Goal: Task Accomplishment & Management: Use online tool/utility

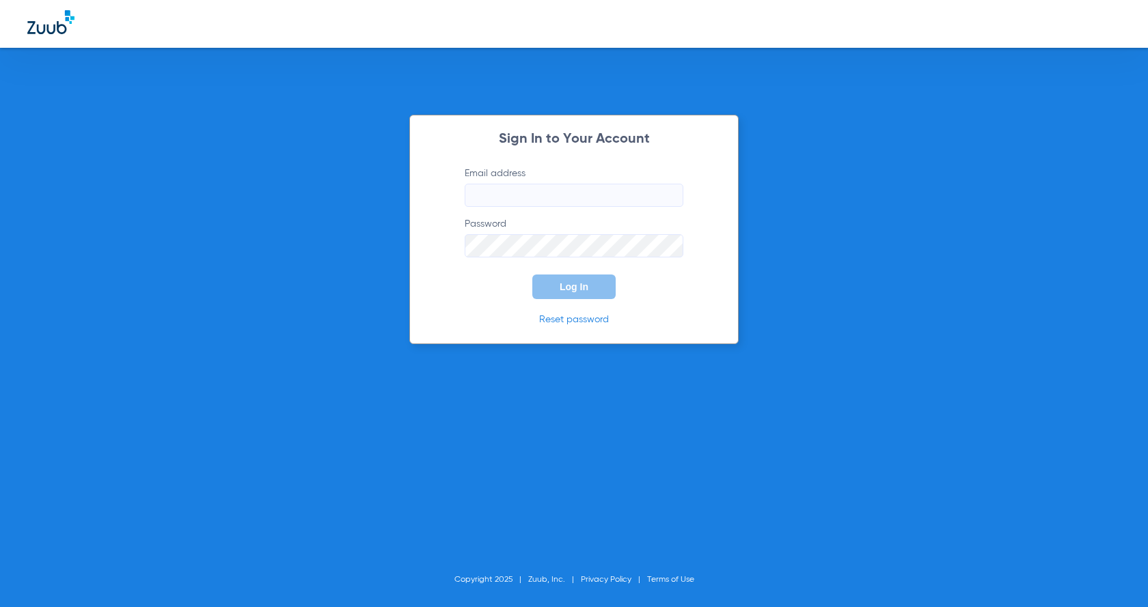
type input "[EMAIL_ADDRESS][PERSON_NAME][DOMAIN_NAME]"
click at [579, 296] on button "Log In" at bounding box center [573, 287] width 83 height 25
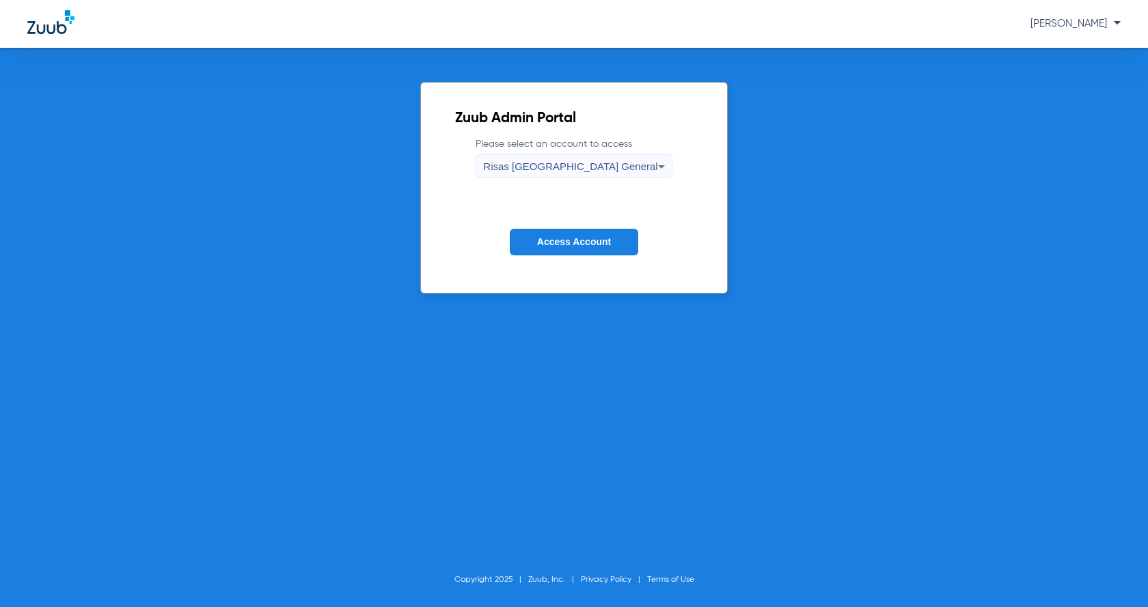
click at [599, 249] on button "Access Account" at bounding box center [574, 242] width 128 height 27
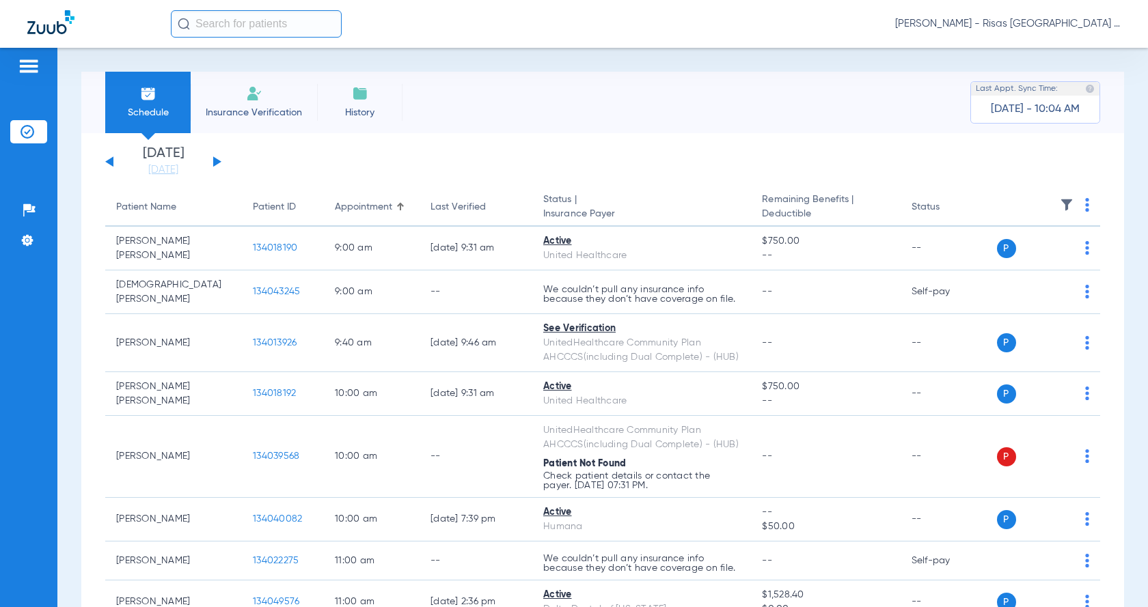
drag, startPoint x: 218, startPoint y: 159, endPoint x: 231, endPoint y: 155, distance: 13.6
click at [218, 158] on div "[DATE] [DATE] [DATE] [DATE] [DATE] [DATE] [DATE] [DATE] [DATE] [DATE] [DATE] [D…" at bounding box center [163, 162] width 116 height 30
drag, startPoint x: 216, startPoint y: 161, endPoint x: 225, endPoint y: 158, distance: 9.3
click at [216, 161] on button at bounding box center [217, 161] width 8 height 10
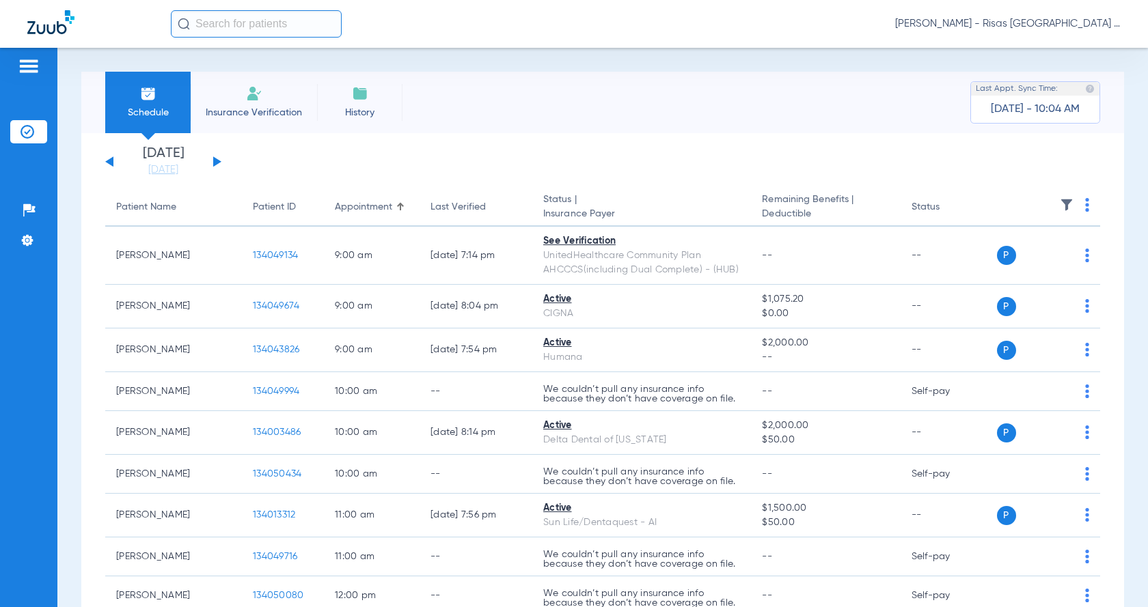
click at [1085, 201] on img at bounding box center [1087, 205] width 4 height 14
click at [1012, 251] on button "Verify All" at bounding box center [1026, 258] width 104 height 27
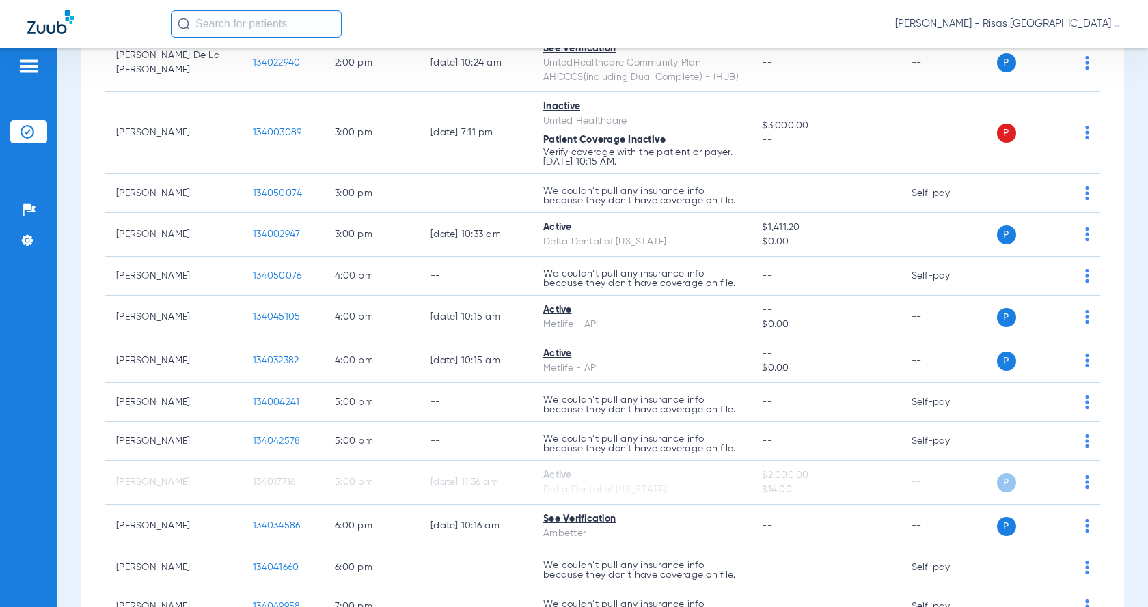
scroll to position [747, 0]
